Goal: Check status: Check status

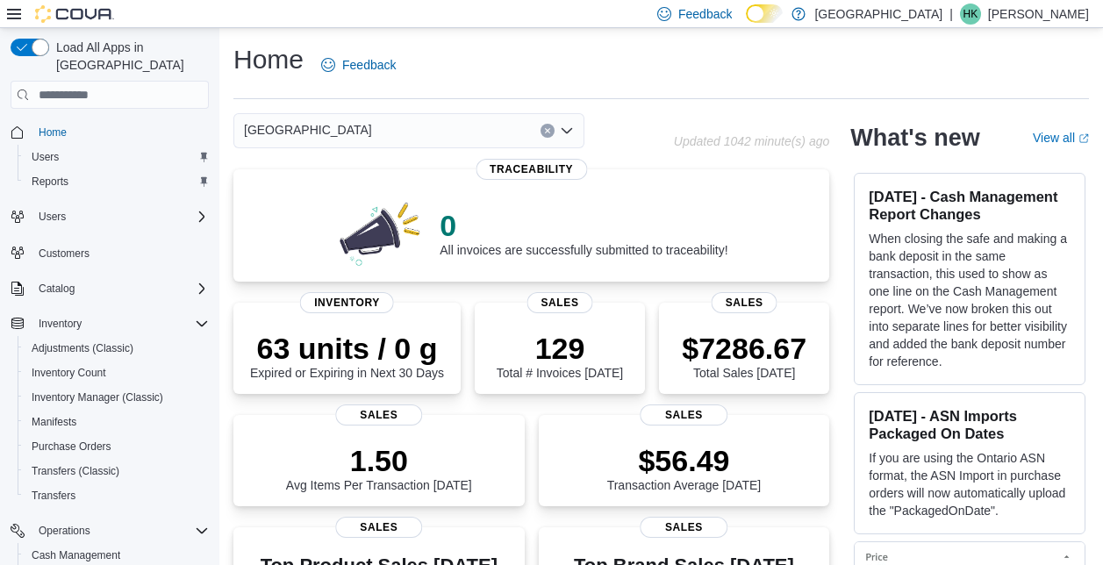
scroll to position [248, 0]
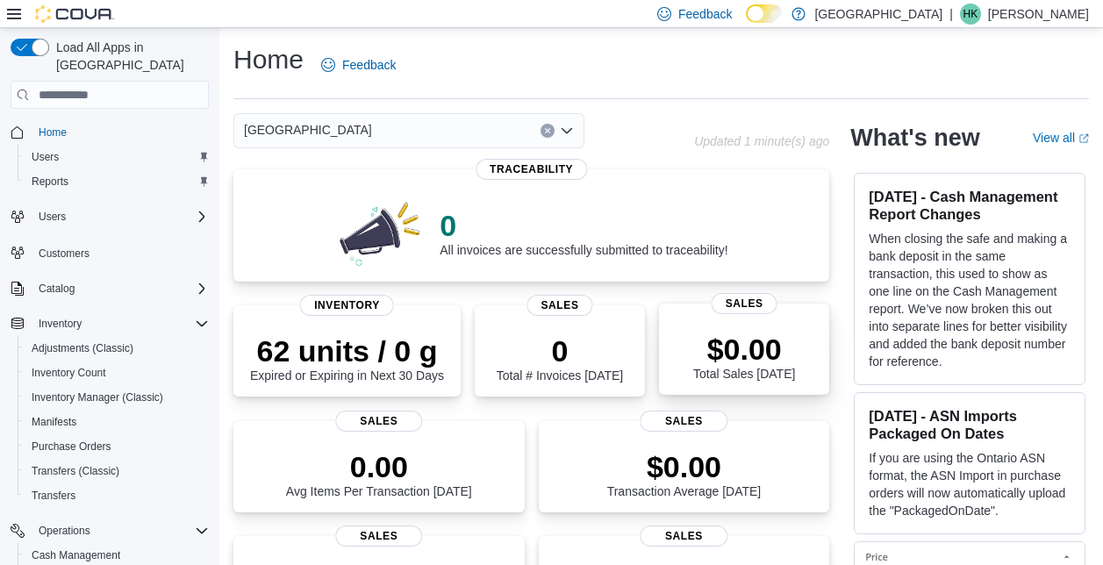
click at [691, 341] on div "$0.00 Total Sales Today" at bounding box center [744, 353] width 142 height 56
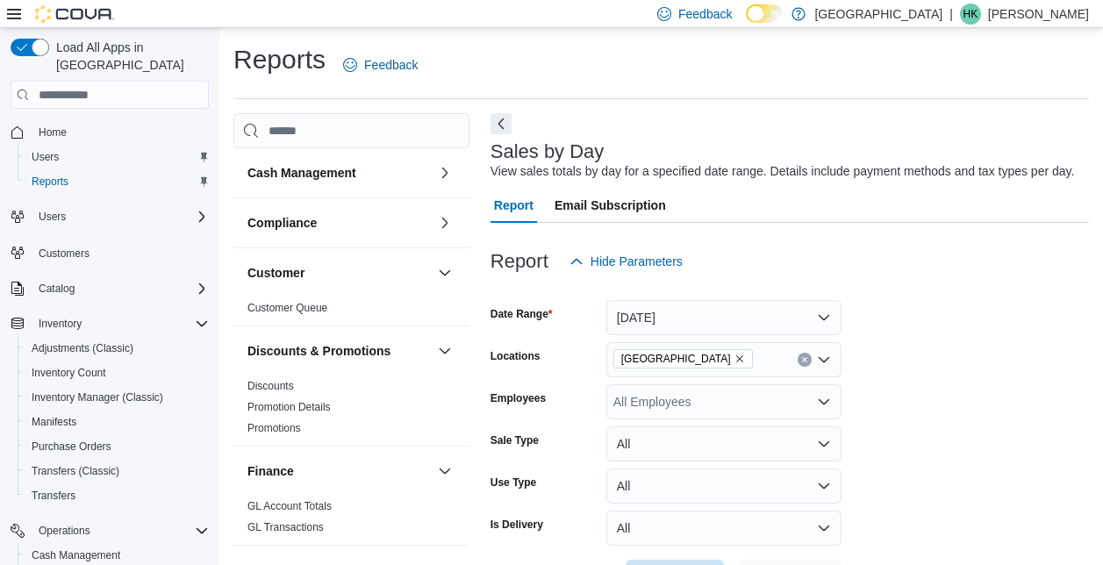
scroll to position [40, 0]
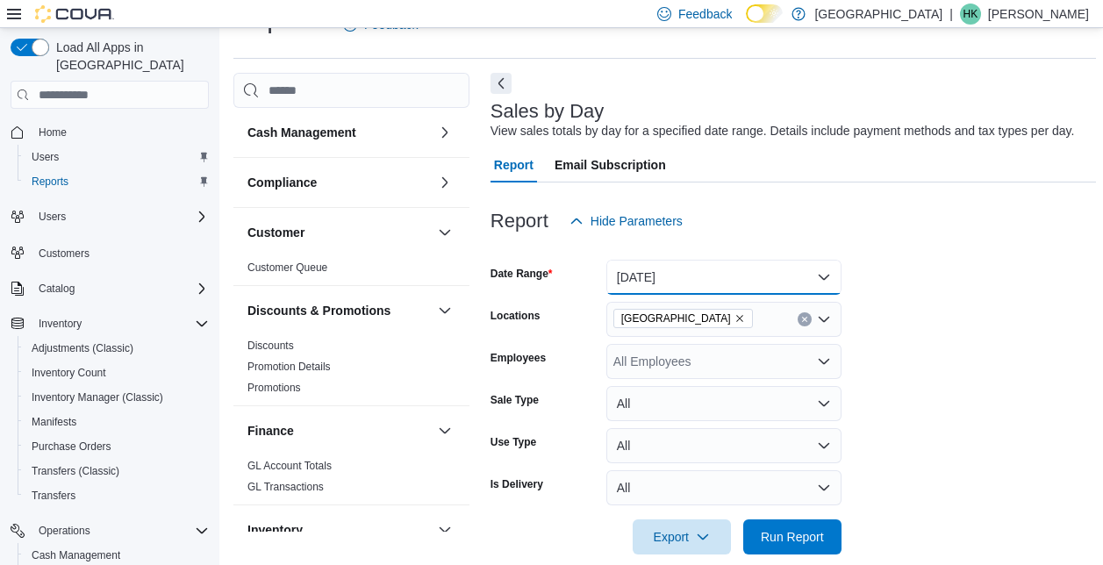
click at [813, 291] on button "[DATE]" at bounding box center [723, 277] width 235 height 35
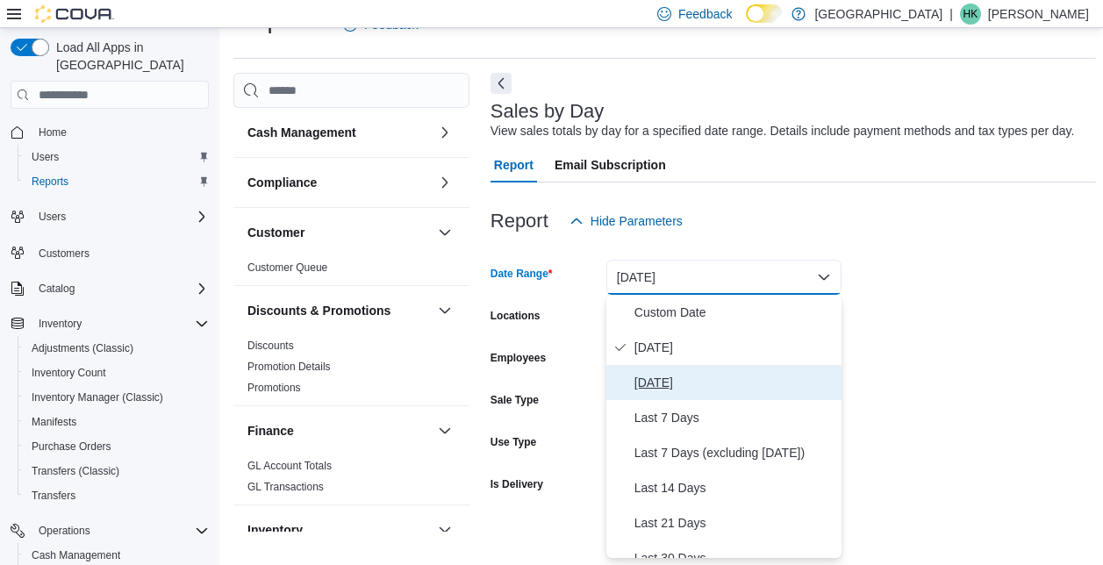
click at [678, 390] on span "[DATE]" at bounding box center [735, 382] width 200 height 21
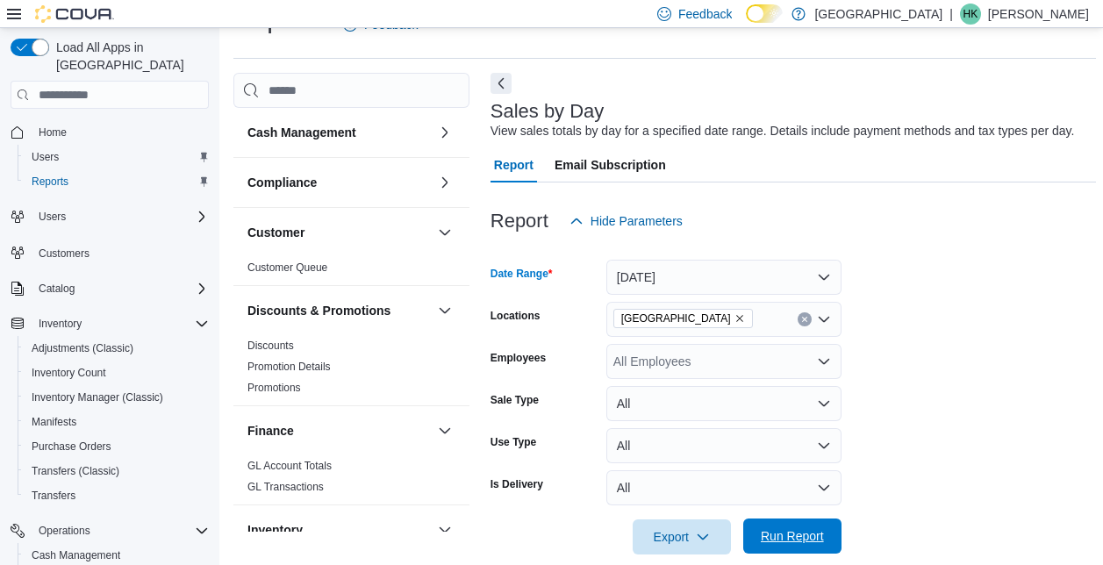
click at [792, 540] on span "Run Report" at bounding box center [792, 536] width 63 height 18
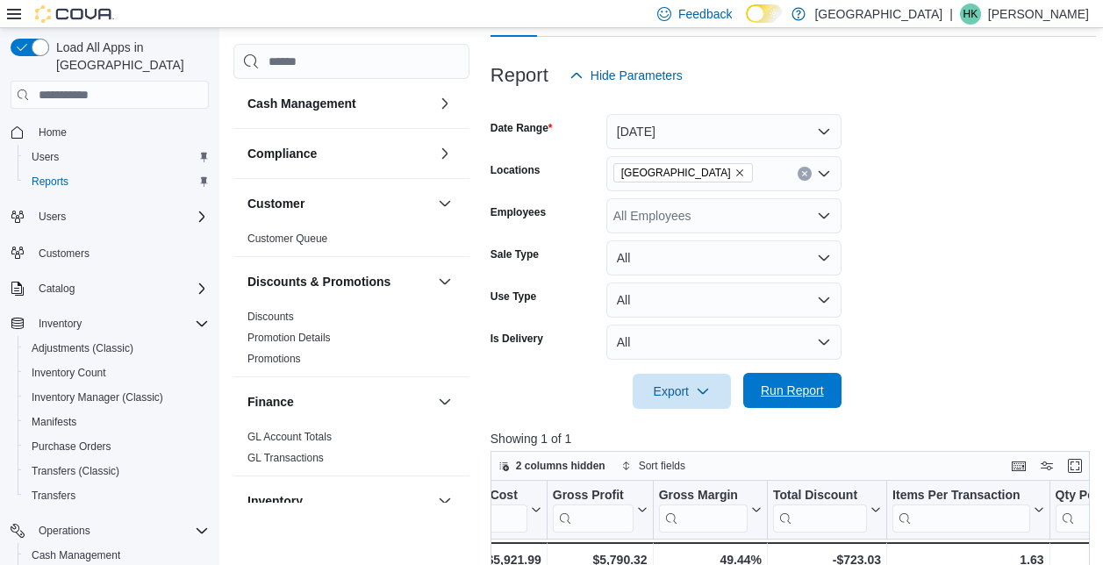
scroll to position [187, 0]
click at [803, 133] on button "[DATE]" at bounding box center [723, 130] width 235 height 35
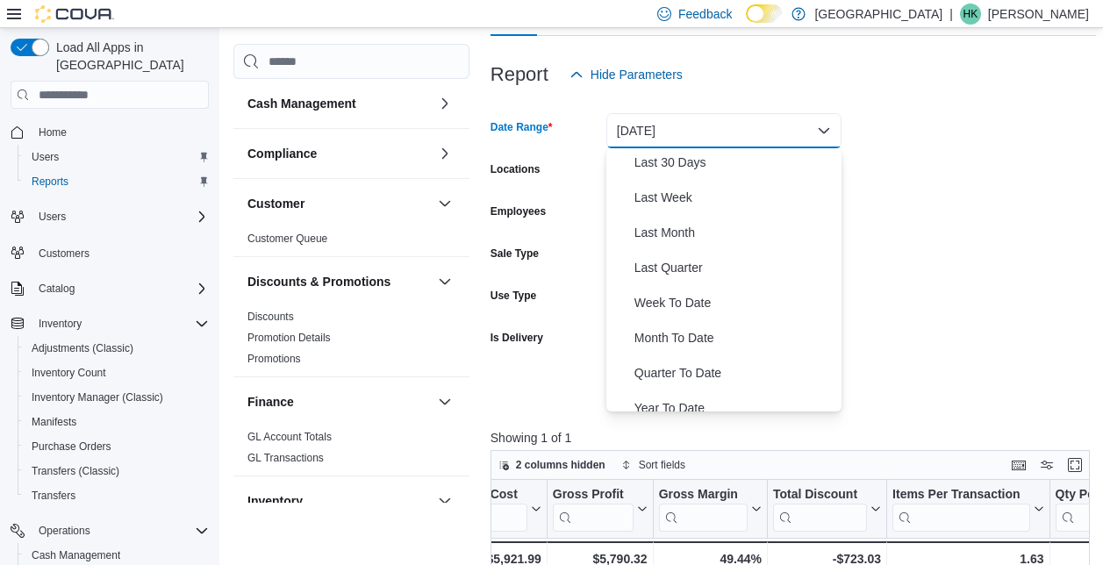
scroll to position [252, 0]
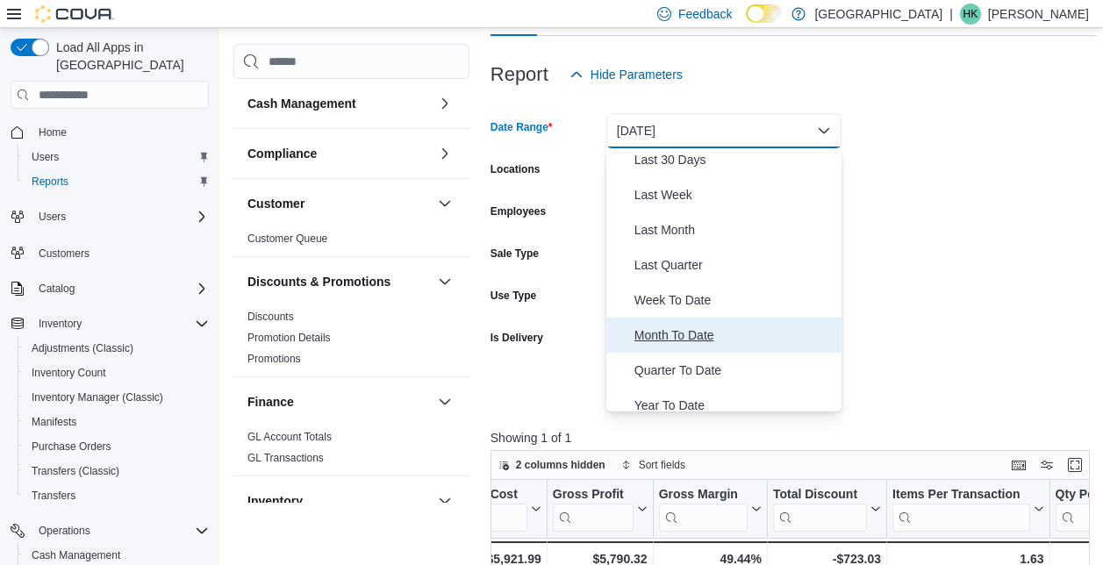
click at [704, 342] on span "Month To Date" at bounding box center [735, 335] width 200 height 21
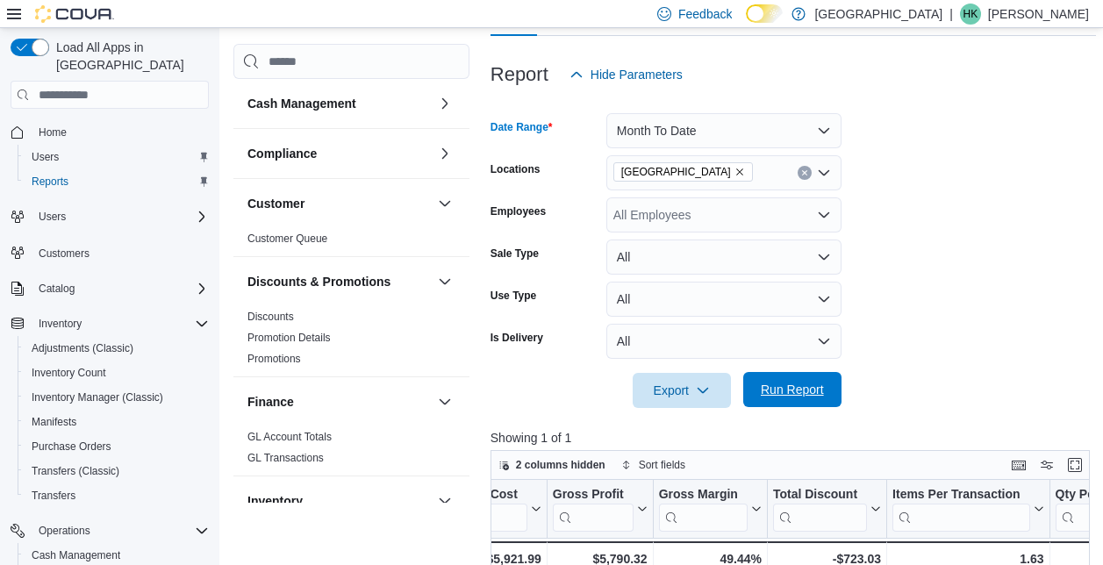
click at [800, 400] on span "Run Report" at bounding box center [792, 389] width 77 height 35
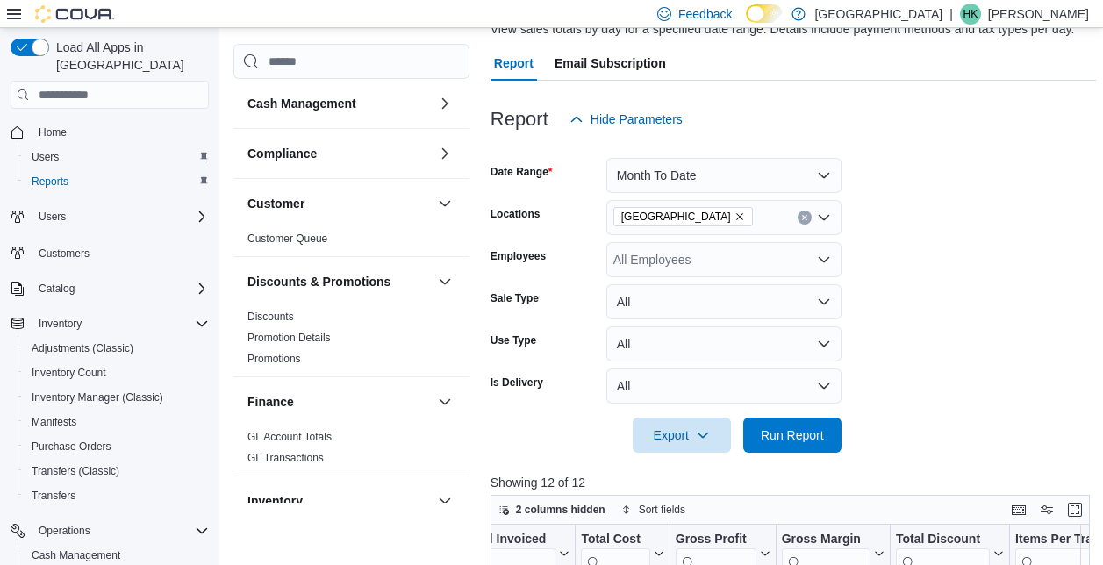
scroll to position [140, 0]
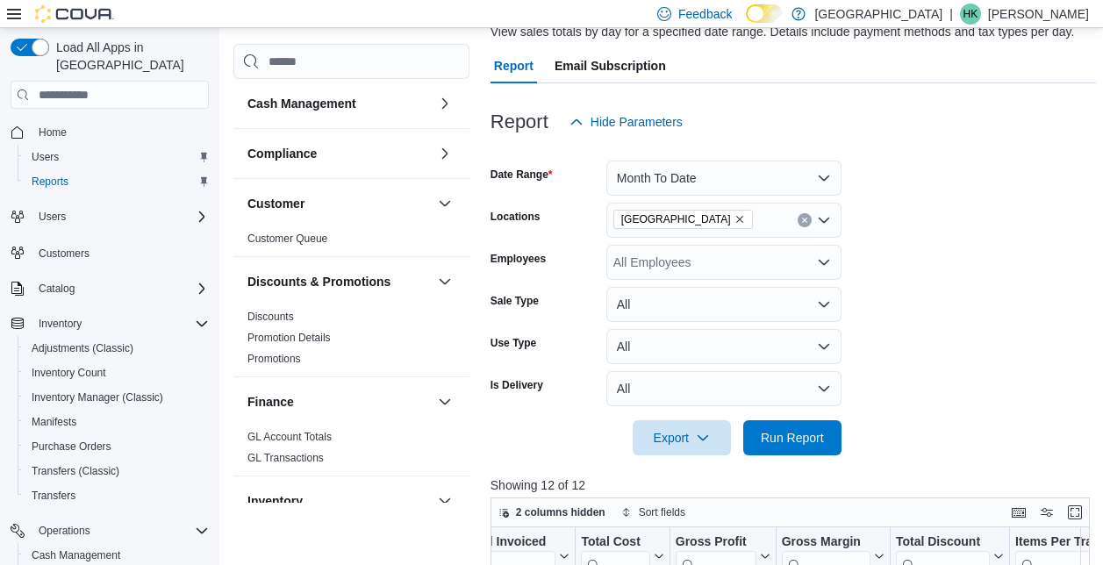
click at [857, 214] on form "Date Range Month To Date Locations [GEOGRAPHIC_DATA] Employees All Employees Sa…" at bounding box center [794, 298] width 606 height 316
click at [815, 191] on button "Month To Date" at bounding box center [723, 178] width 235 height 35
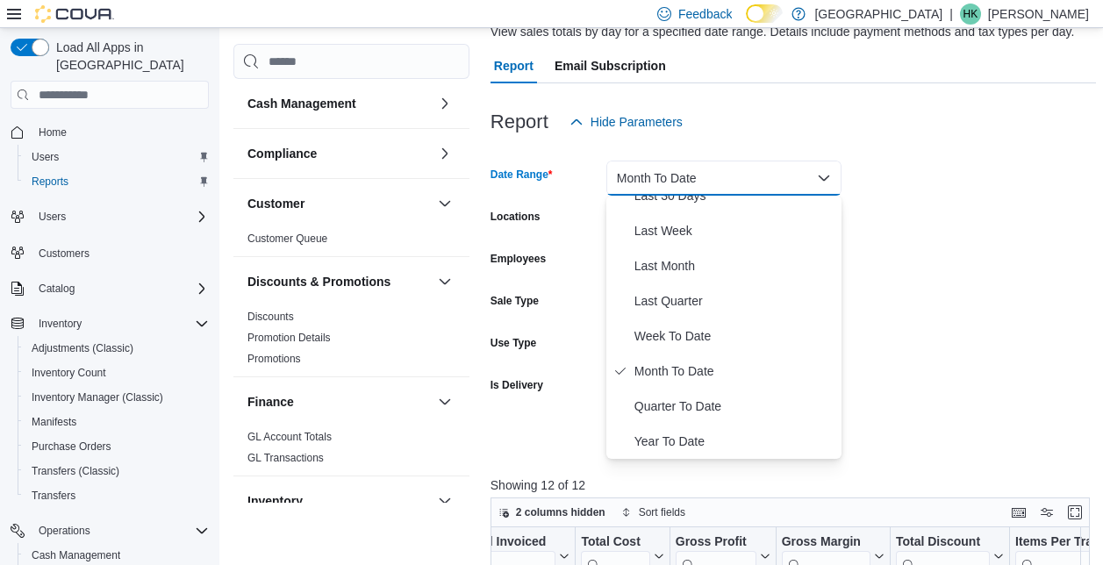
scroll to position [0, 0]
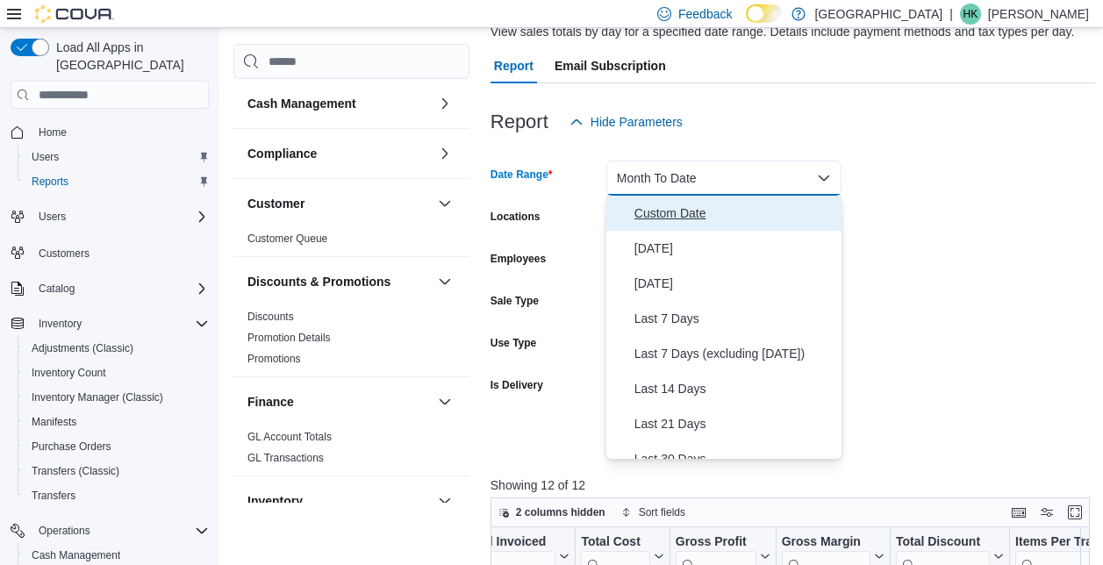
click at [695, 222] on span "Custom Date" at bounding box center [735, 213] width 200 height 21
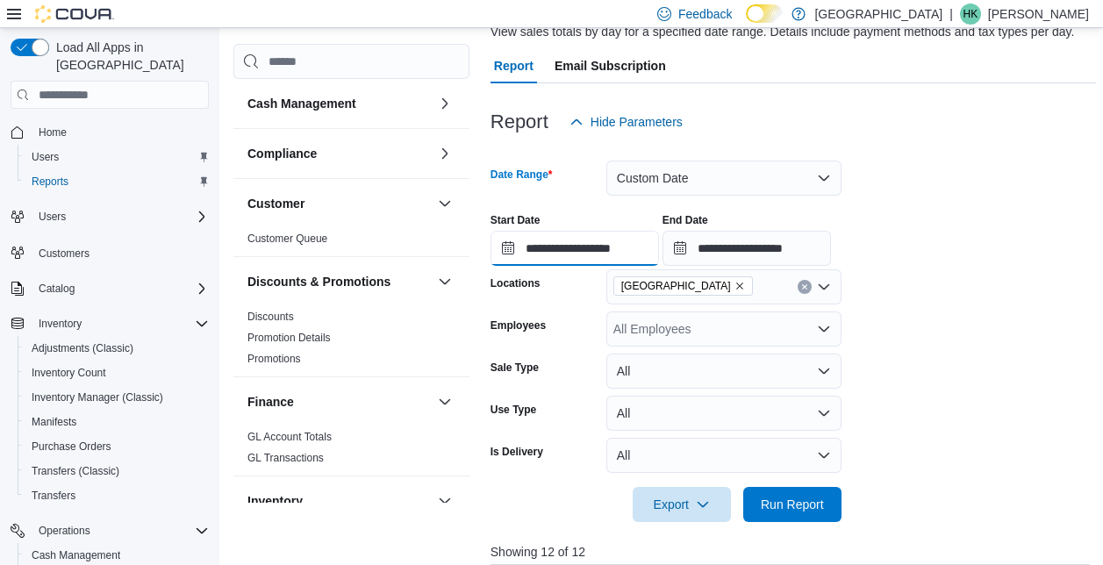
click at [500, 257] on input "**********" at bounding box center [575, 248] width 169 height 35
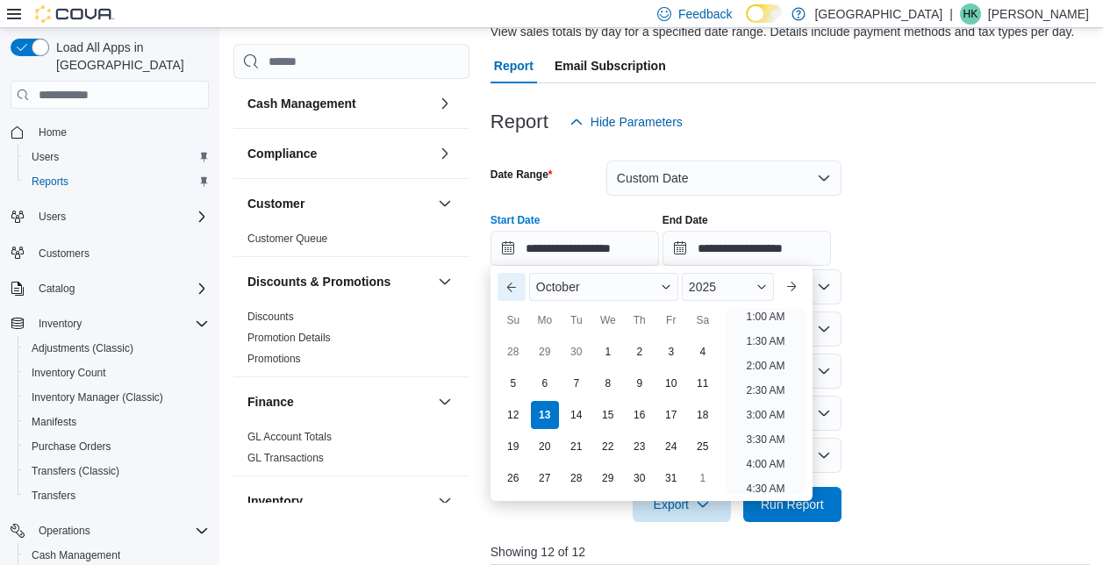
click at [520, 299] on button "Previous Month" at bounding box center [512, 287] width 28 height 28
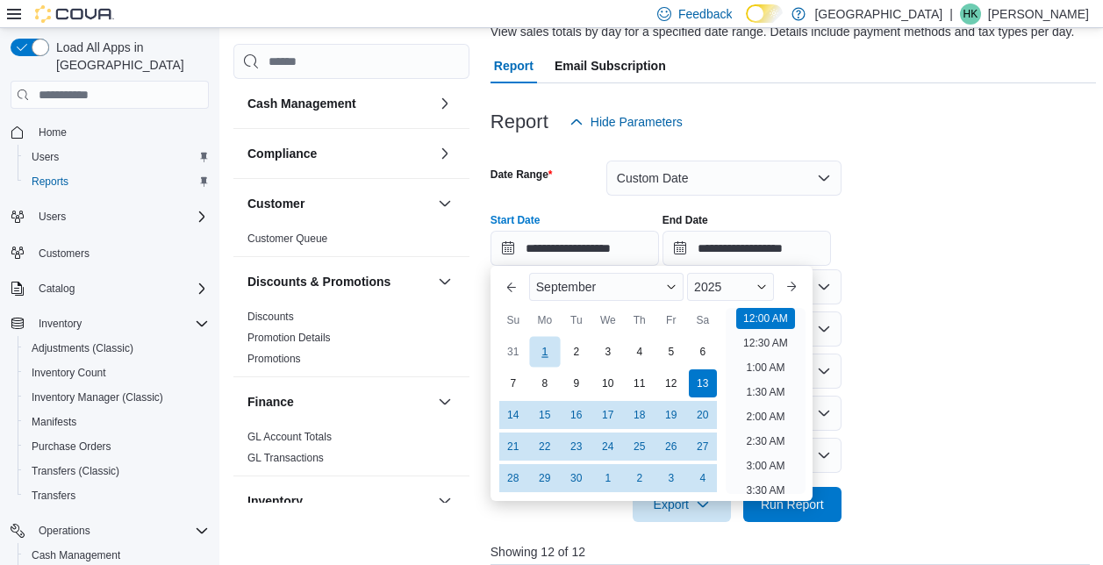
click at [545, 358] on div "1" at bounding box center [544, 352] width 31 height 31
type input "**********"
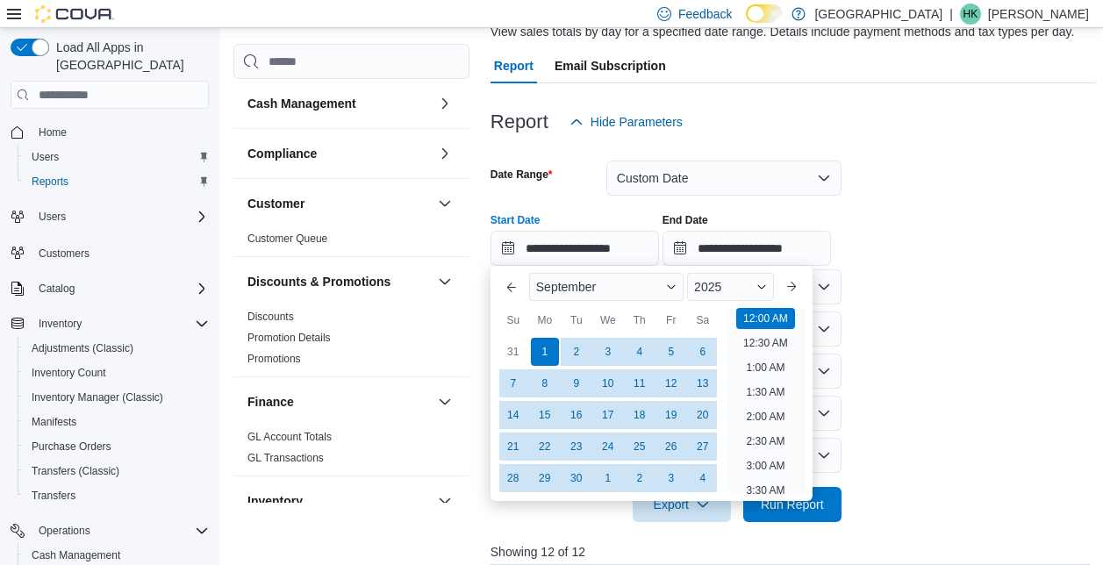
click at [971, 355] on form "**********" at bounding box center [794, 331] width 606 height 383
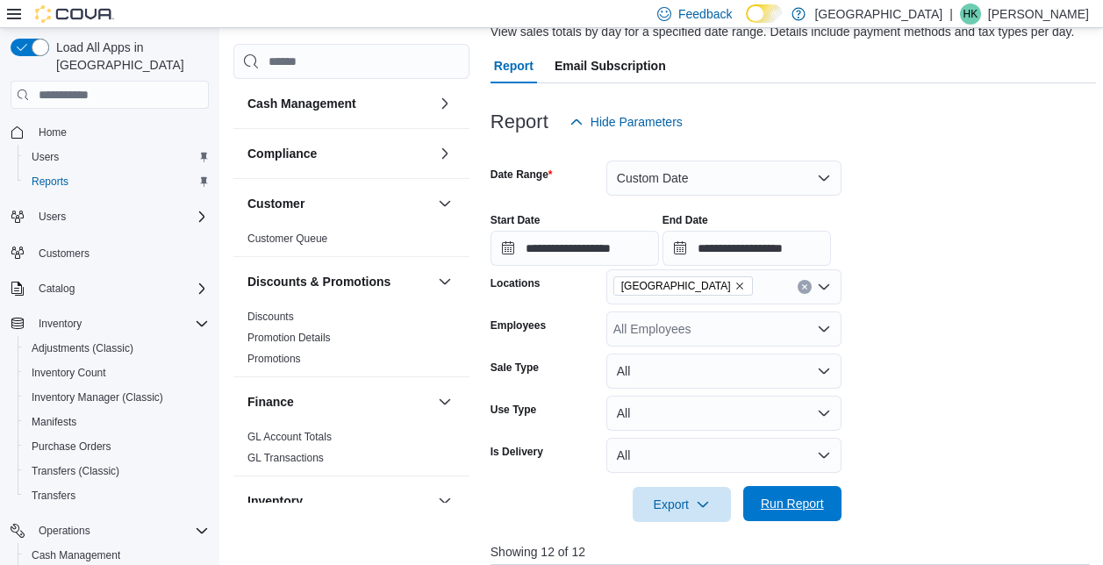
click at [811, 510] on span "Run Report" at bounding box center [792, 504] width 63 height 18
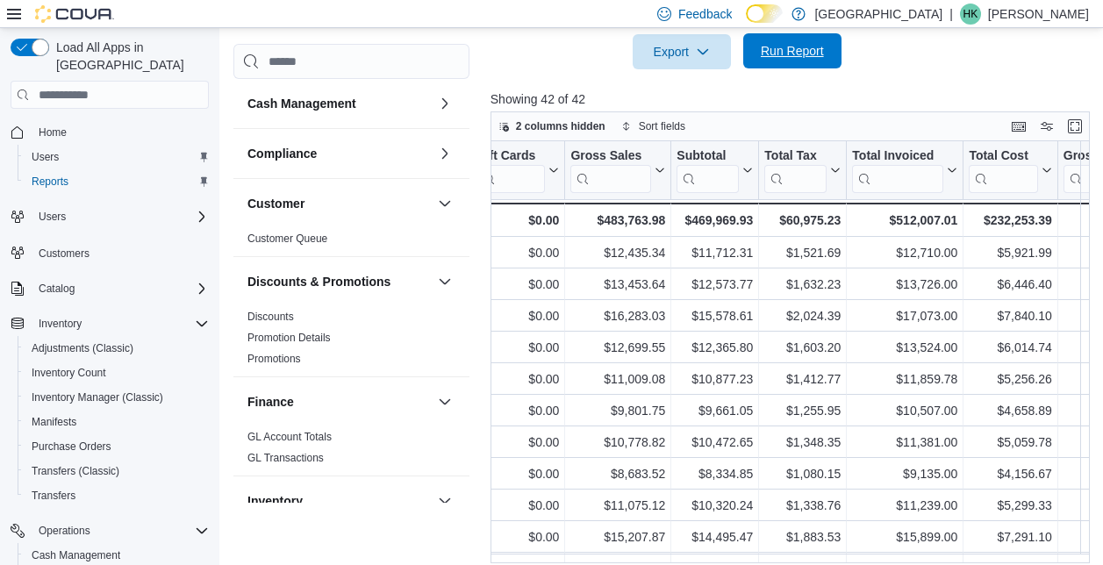
scroll to position [0, 467]
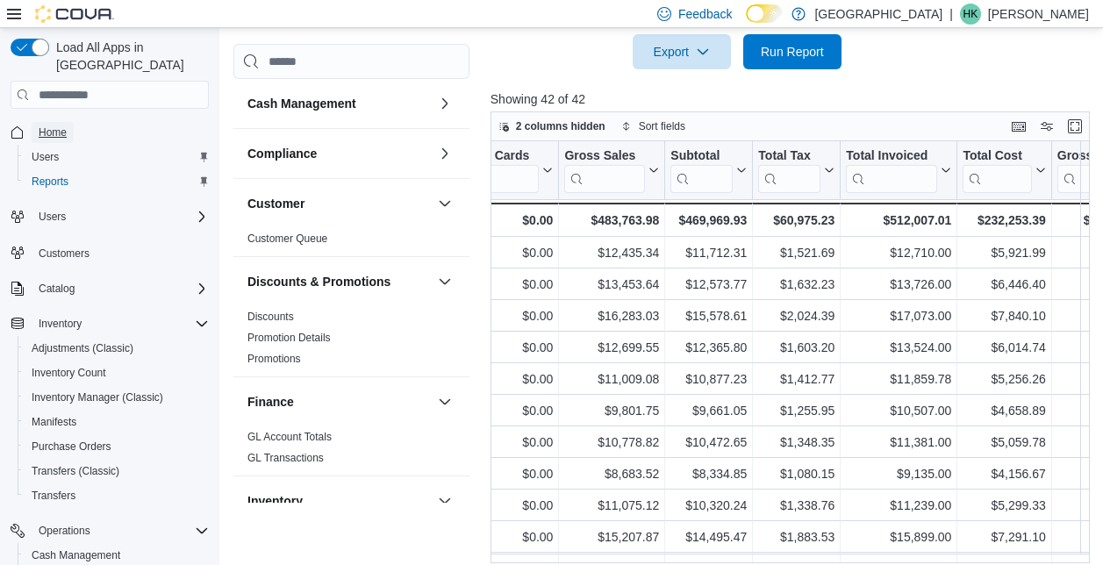
click at [54, 126] on span "Home" at bounding box center [53, 133] width 28 height 14
